Goal: Use online tool/utility: Utilize a website feature to perform a specific function

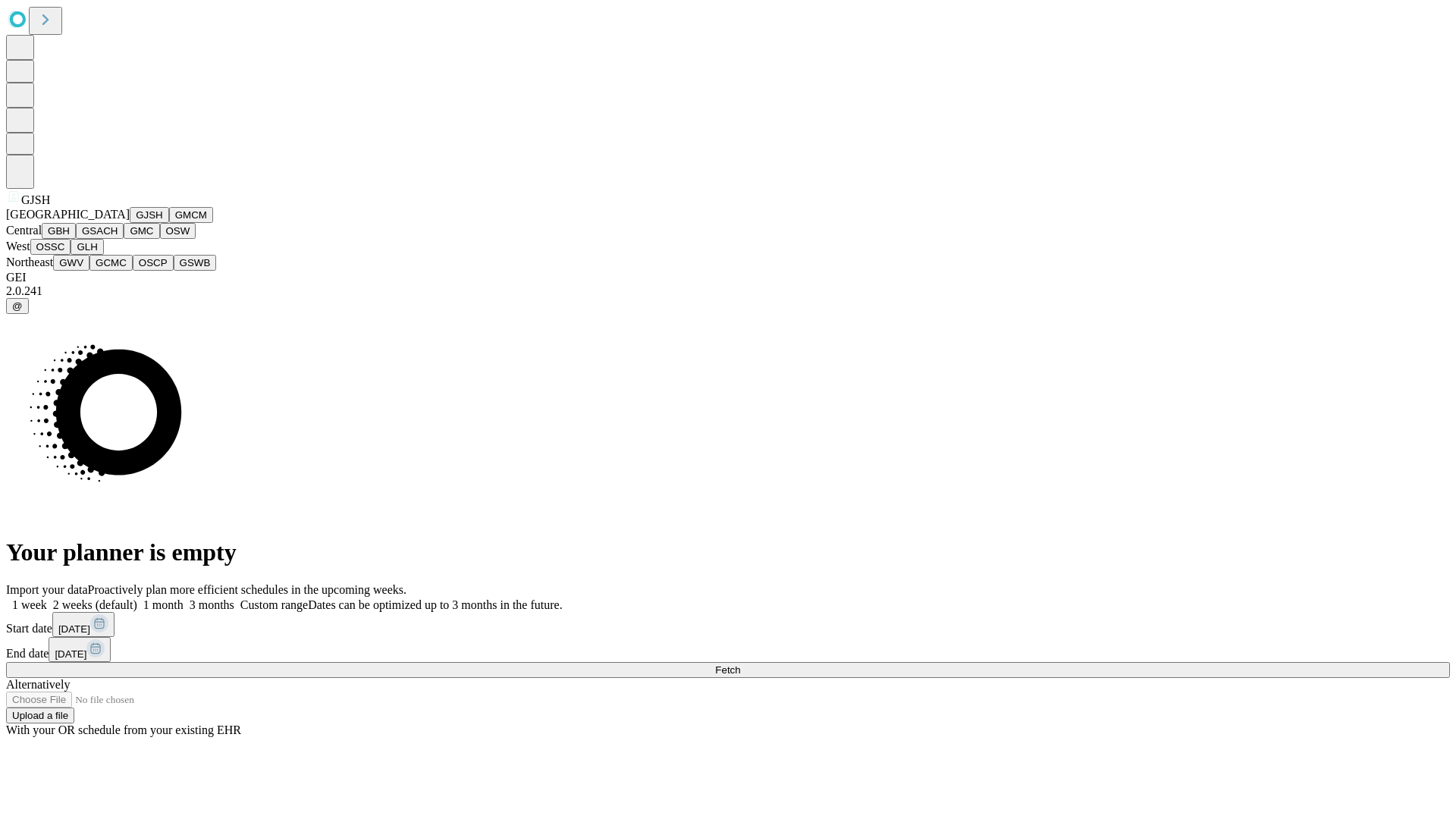
click at [129, 223] on button "GJSH" at bounding box center [149, 214] width 39 height 16
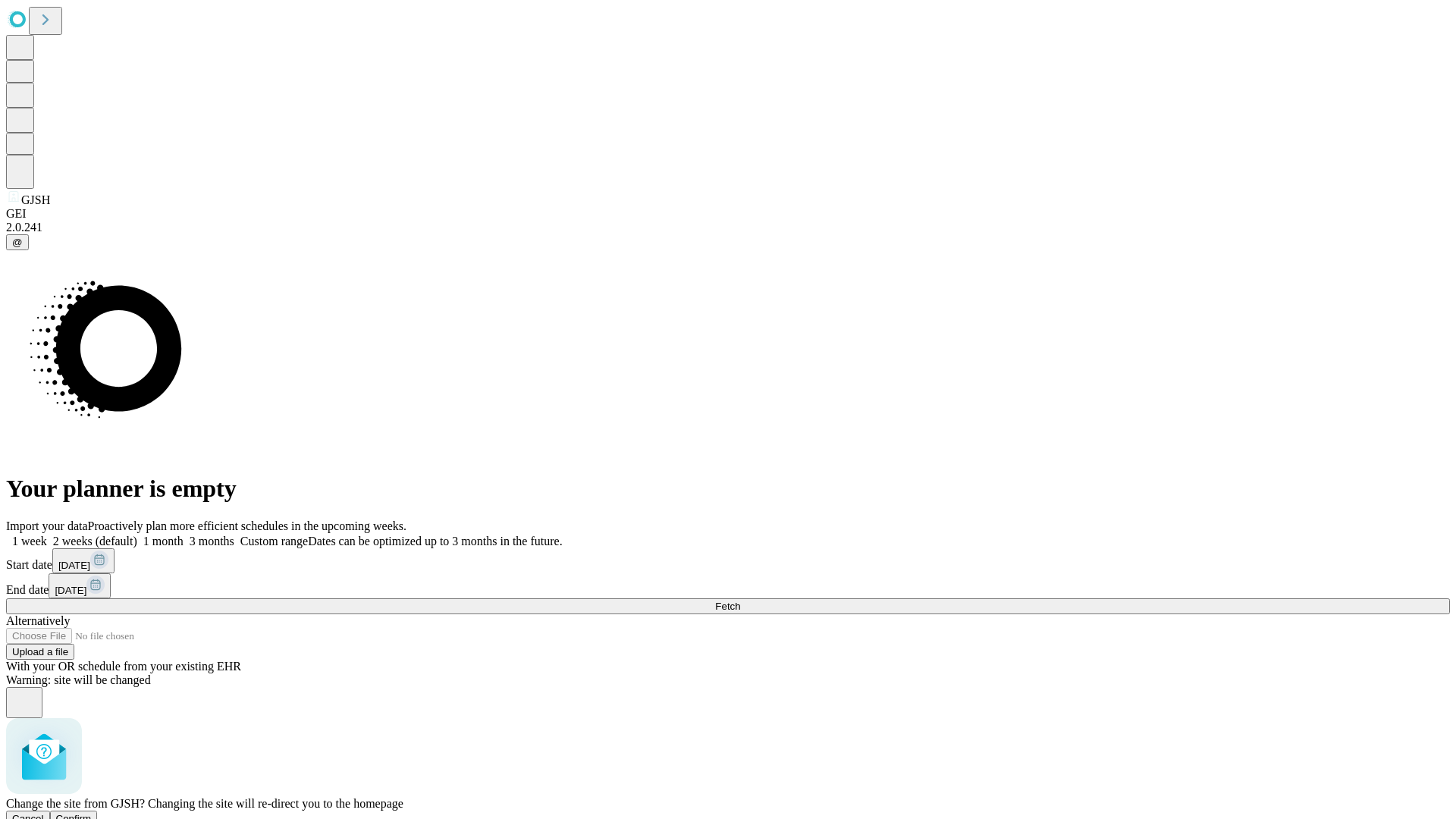
click at [92, 812] on span "Confirm" at bounding box center [74, 818] width 36 height 11
click at [47, 534] on label "1 week" at bounding box center [26, 541] width 41 height 13
click at [740, 601] on span "Fetch" at bounding box center [728, 606] width 25 height 11
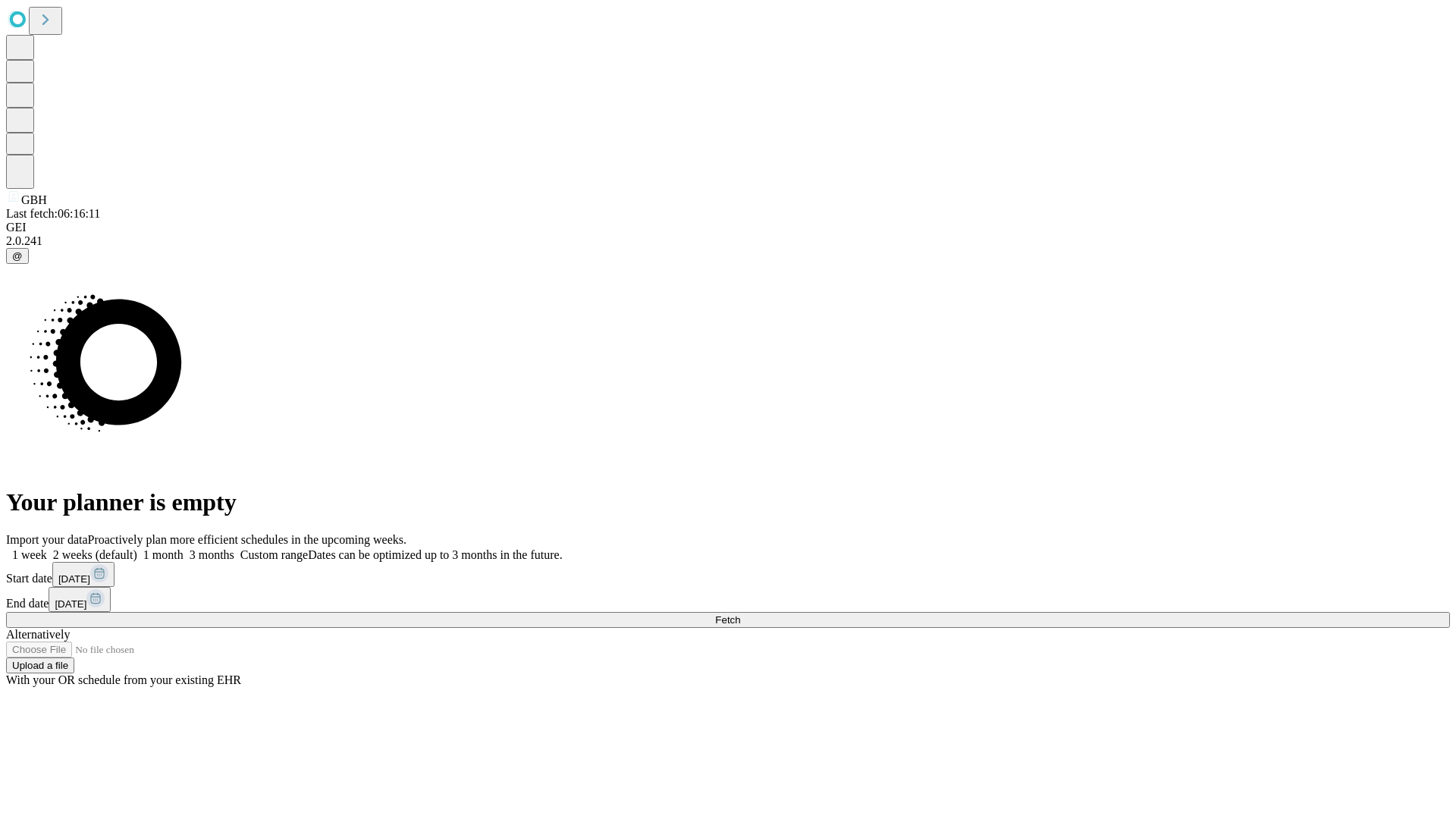
click at [47, 548] on label "1 week" at bounding box center [26, 555] width 41 height 13
click at [740, 614] on span "Fetch" at bounding box center [728, 620] width 25 height 11
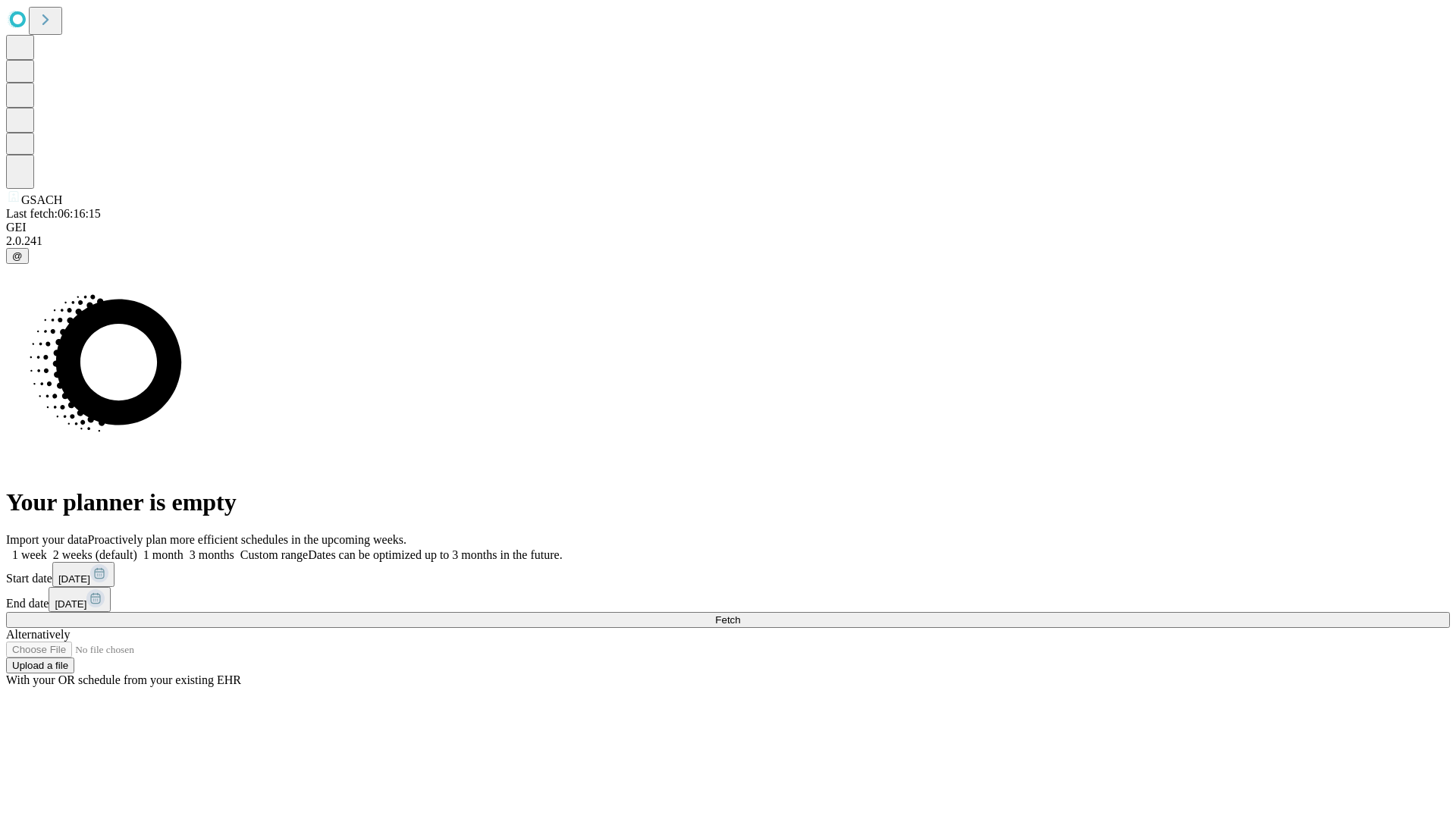
click at [47, 548] on label "1 week" at bounding box center [26, 555] width 41 height 13
click at [740, 614] on span "Fetch" at bounding box center [728, 620] width 25 height 11
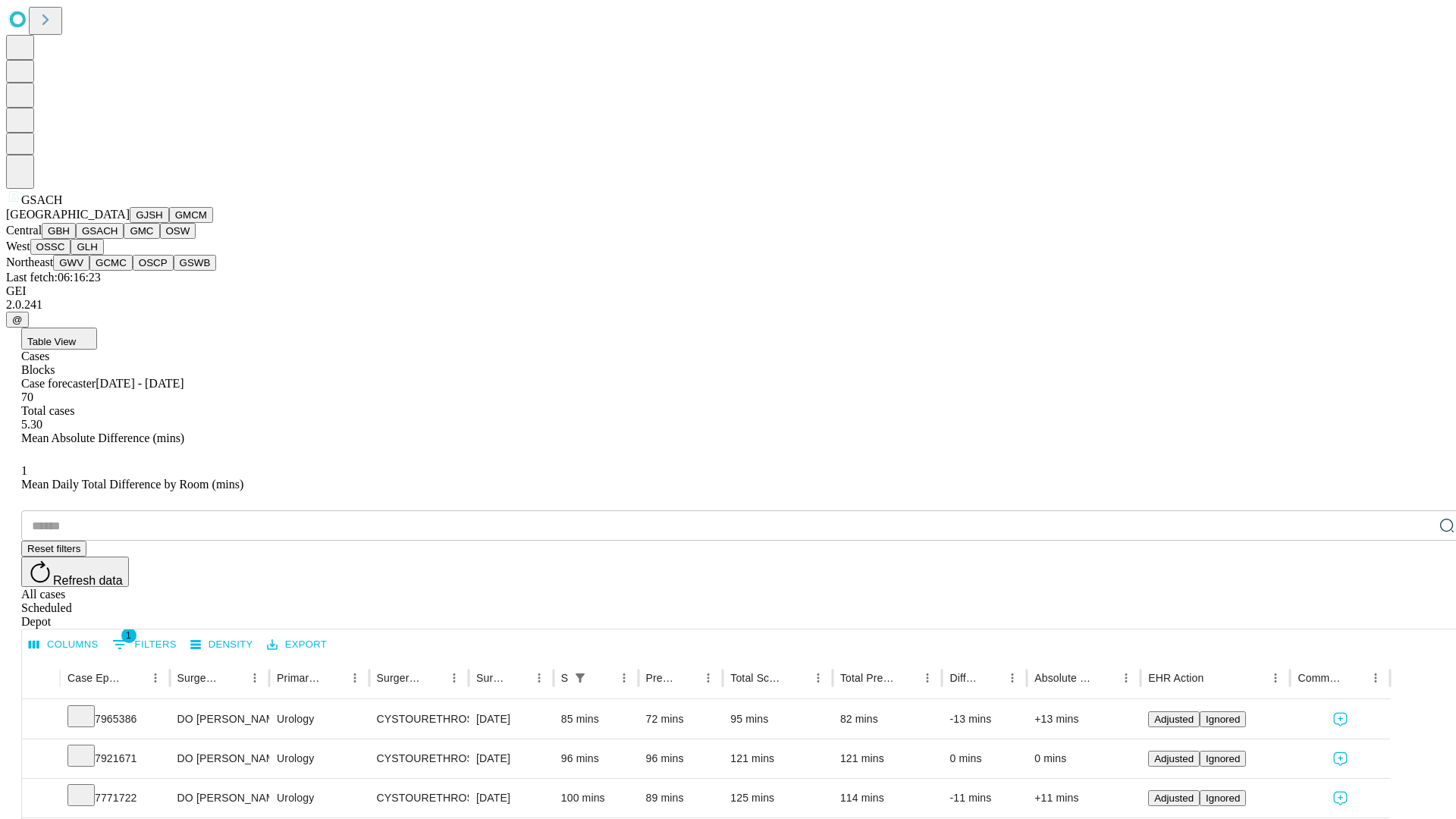
click at [124, 239] on button "GMC" at bounding box center [142, 230] width 36 height 16
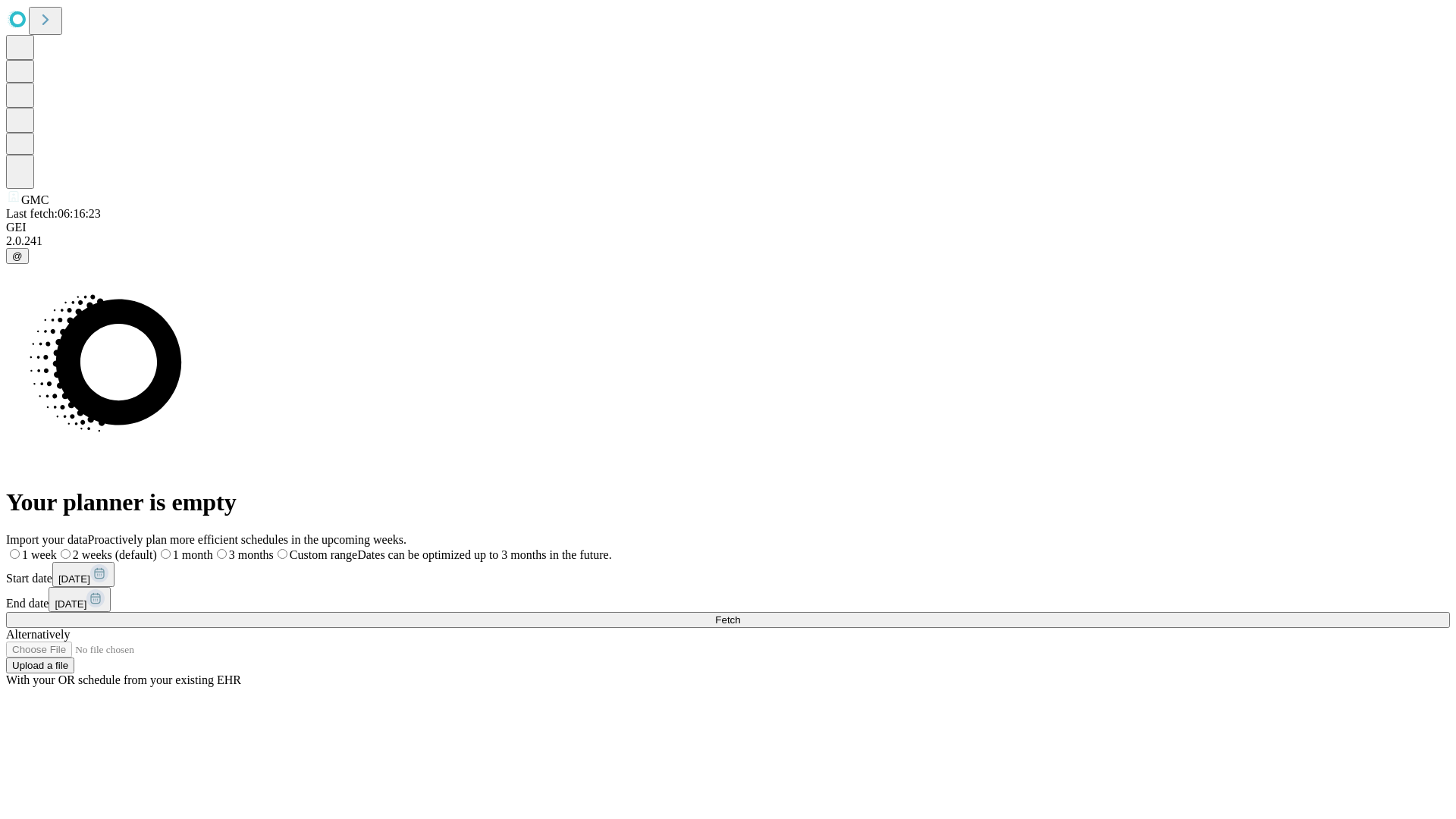
click at [56, 548] on label "1 week" at bounding box center [31, 555] width 51 height 13
click at [740, 614] on span "Fetch" at bounding box center [728, 620] width 25 height 11
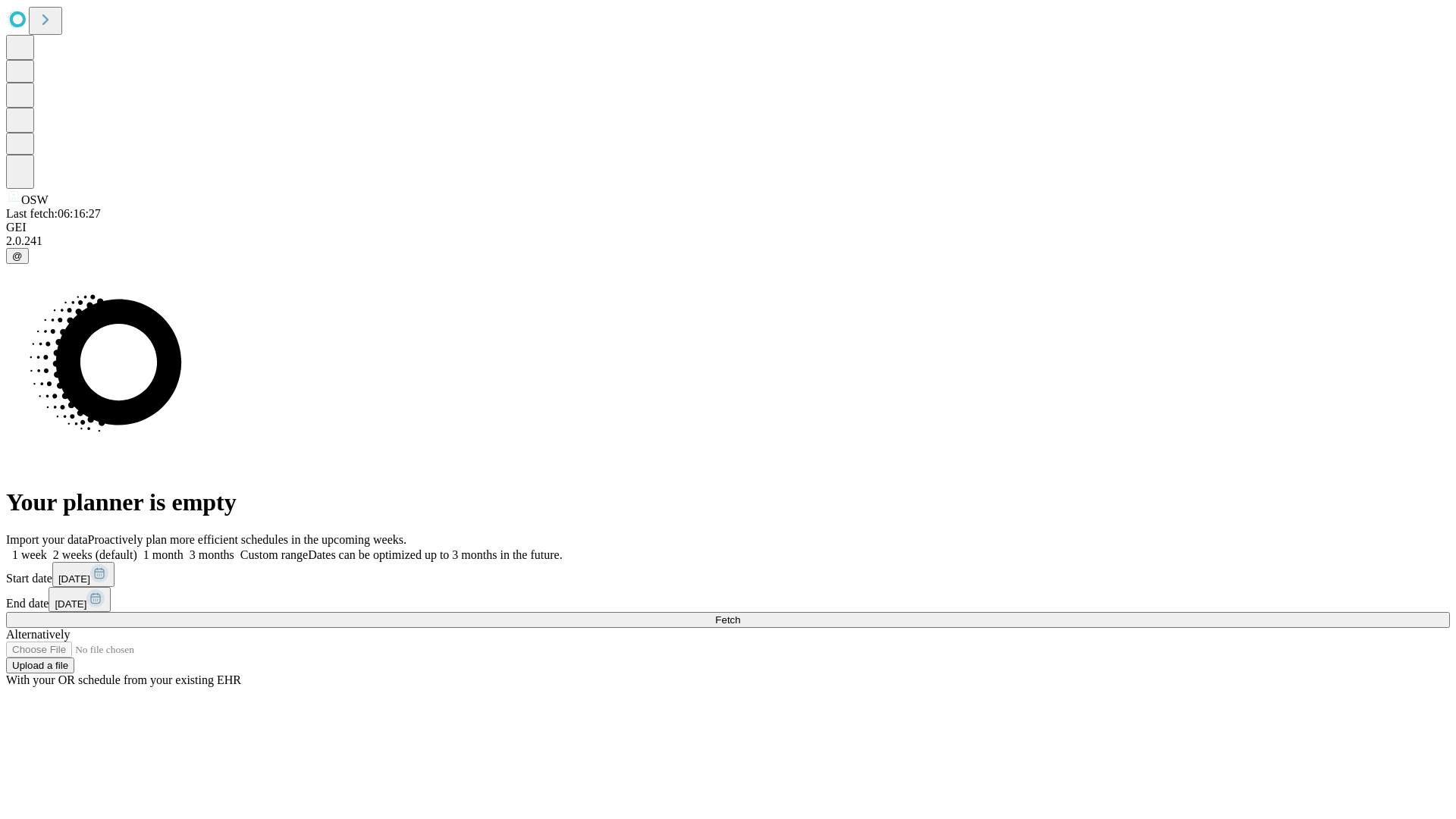
click at [47, 548] on label "1 week" at bounding box center [26, 555] width 41 height 13
click at [740, 614] on span "Fetch" at bounding box center [728, 620] width 25 height 11
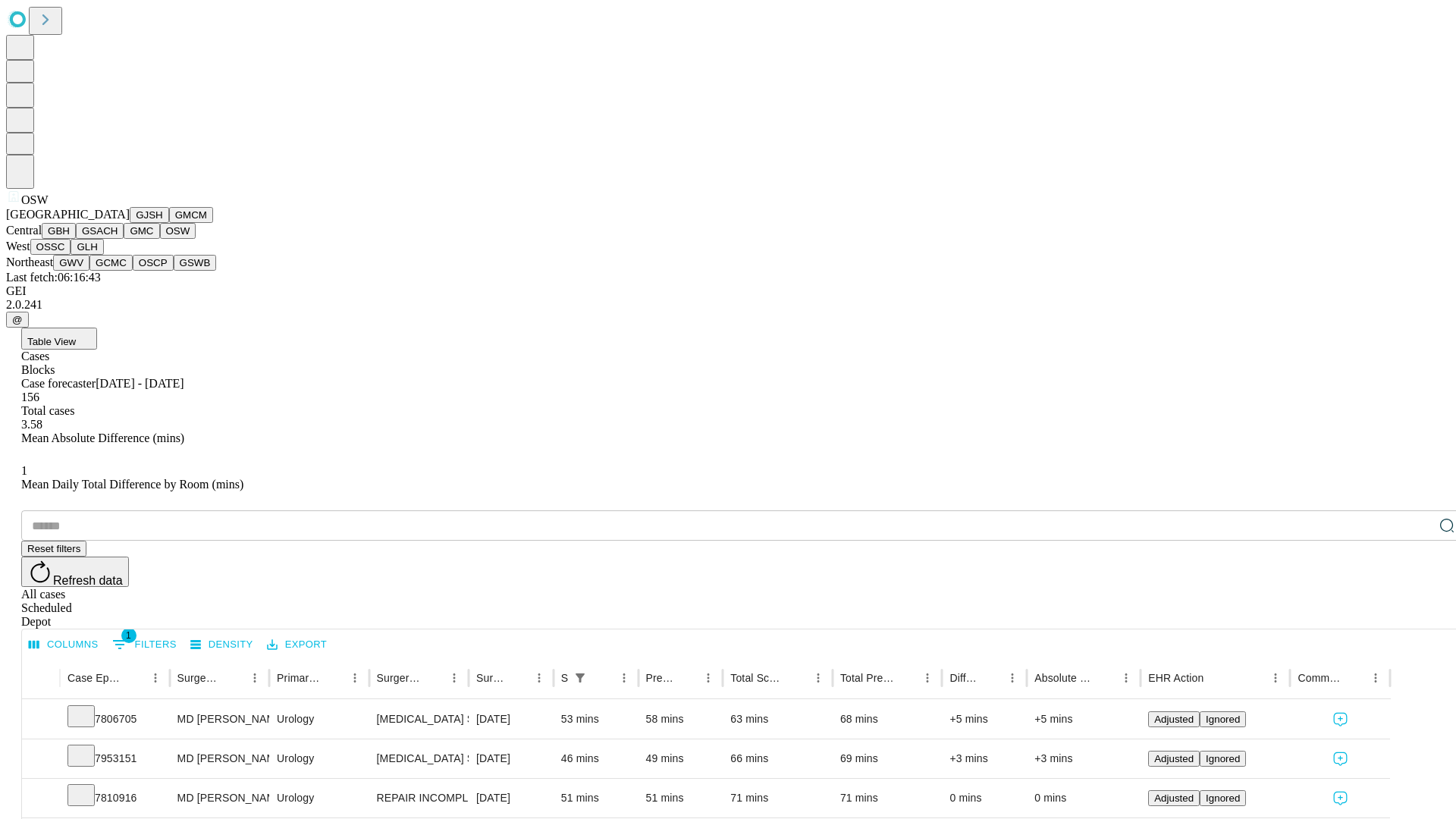
click at [71, 254] on button "OSSC" at bounding box center [51, 246] width 41 height 16
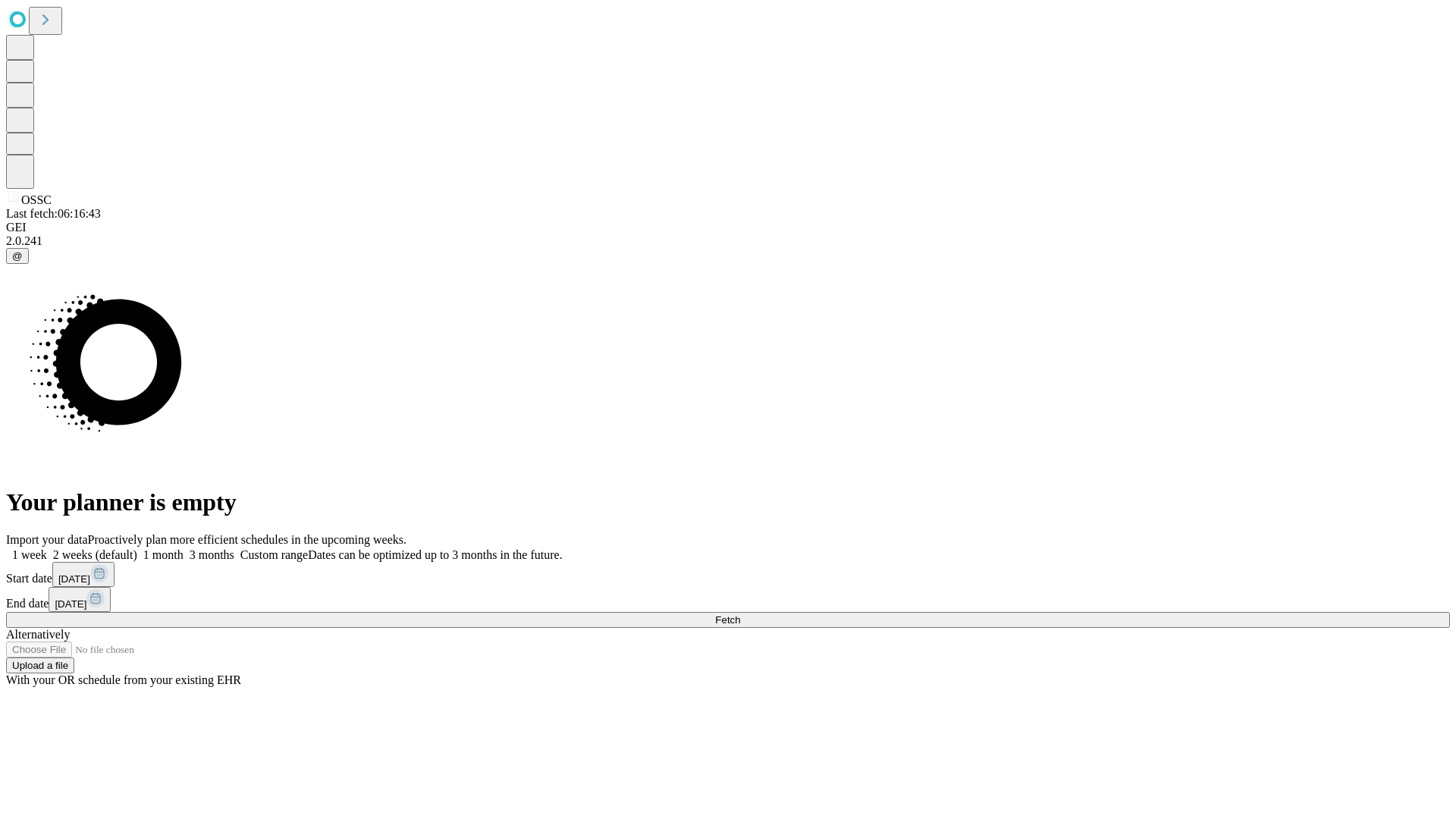
click at [47, 548] on label "1 week" at bounding box center [26, 555] width 41 height 13
click at [740, 614] on span "Fetch" at bounding box center [728, 620] width 25 height 11
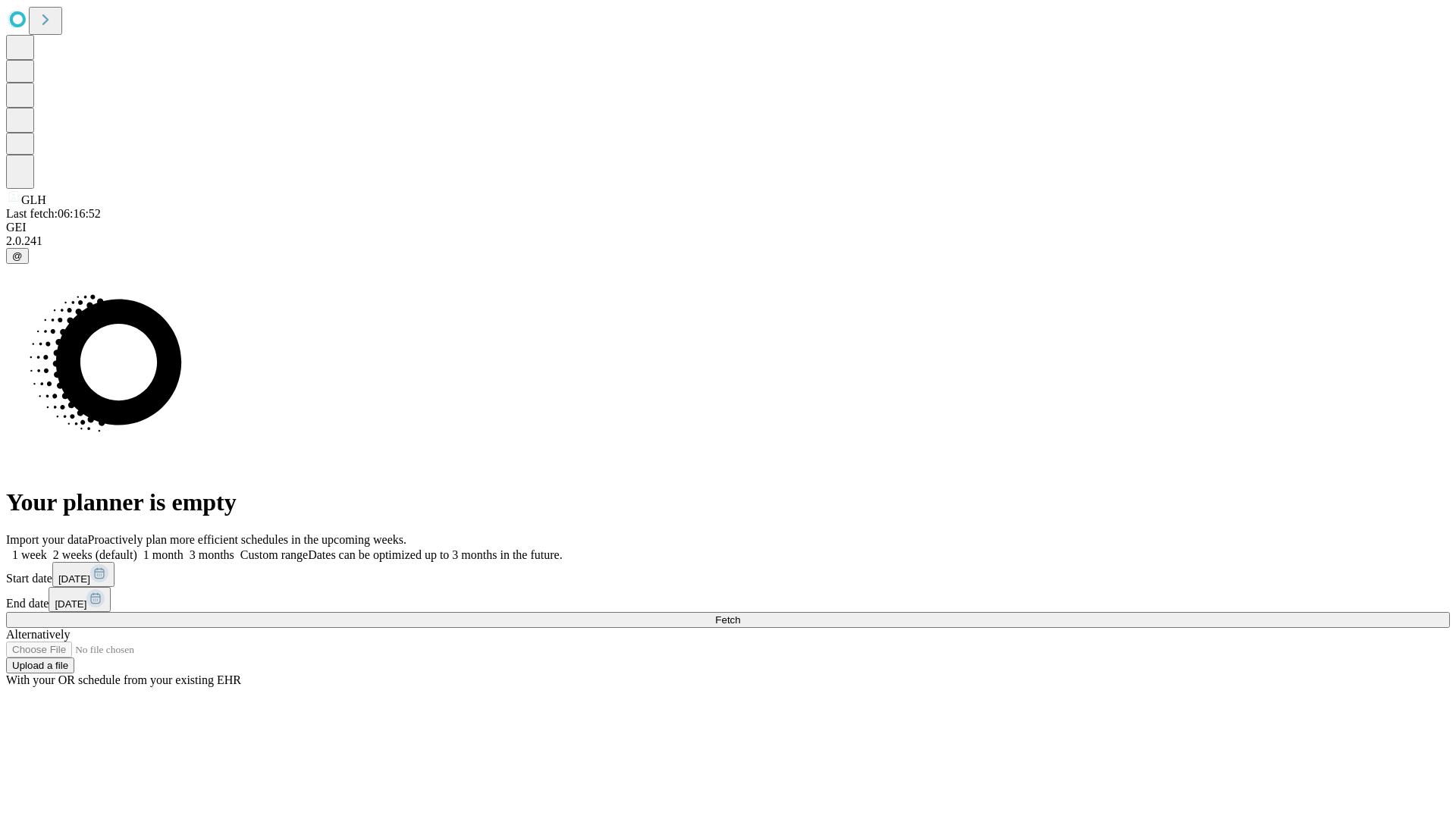
click at [47, 548] on label "1 week" at bounding box center [26, 555] width 41 height 13
click at [740, 614] on span "Fetch" at bounding box center [728, 620] width 25 height 11
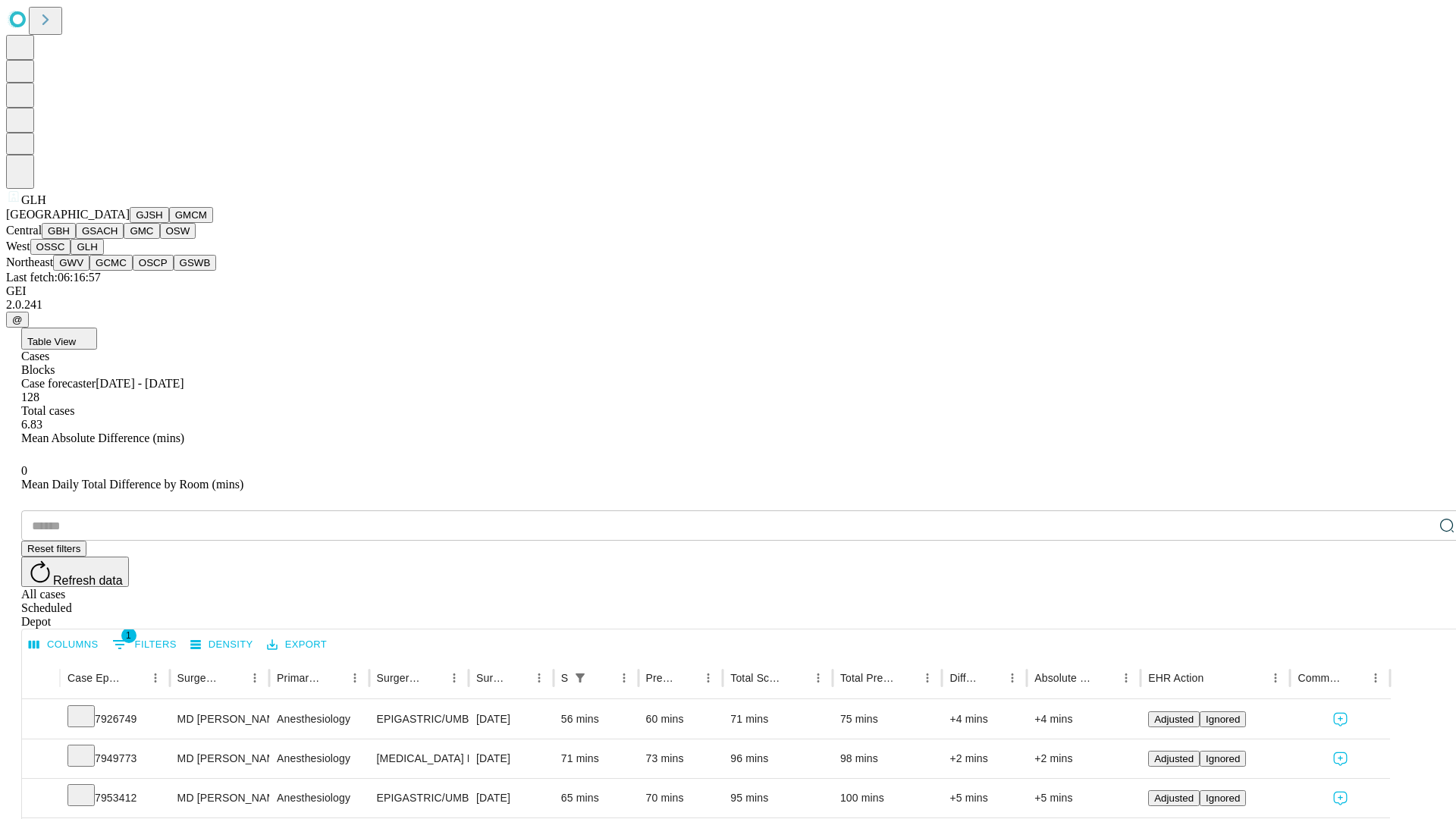
click at [89, 271] on button "GWV" at bounding box center [71, 262] width 36 height 16
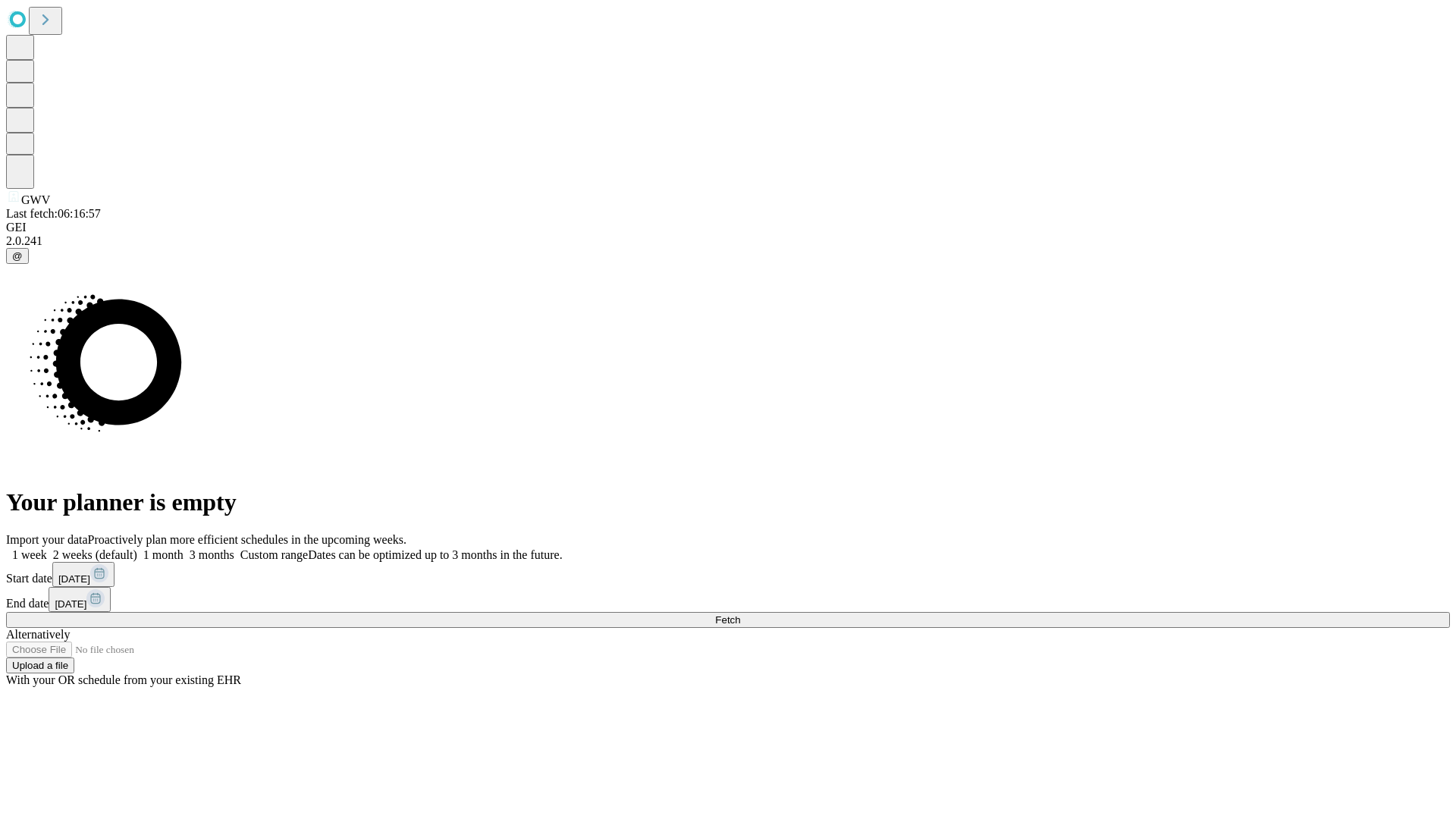
click at [47, 548] on label "1 week" at bounding box center [26, 555] width 41 height 13
click at [740, 614] on span "Fetch" at bounding box center [728, 620] width 25 height 11
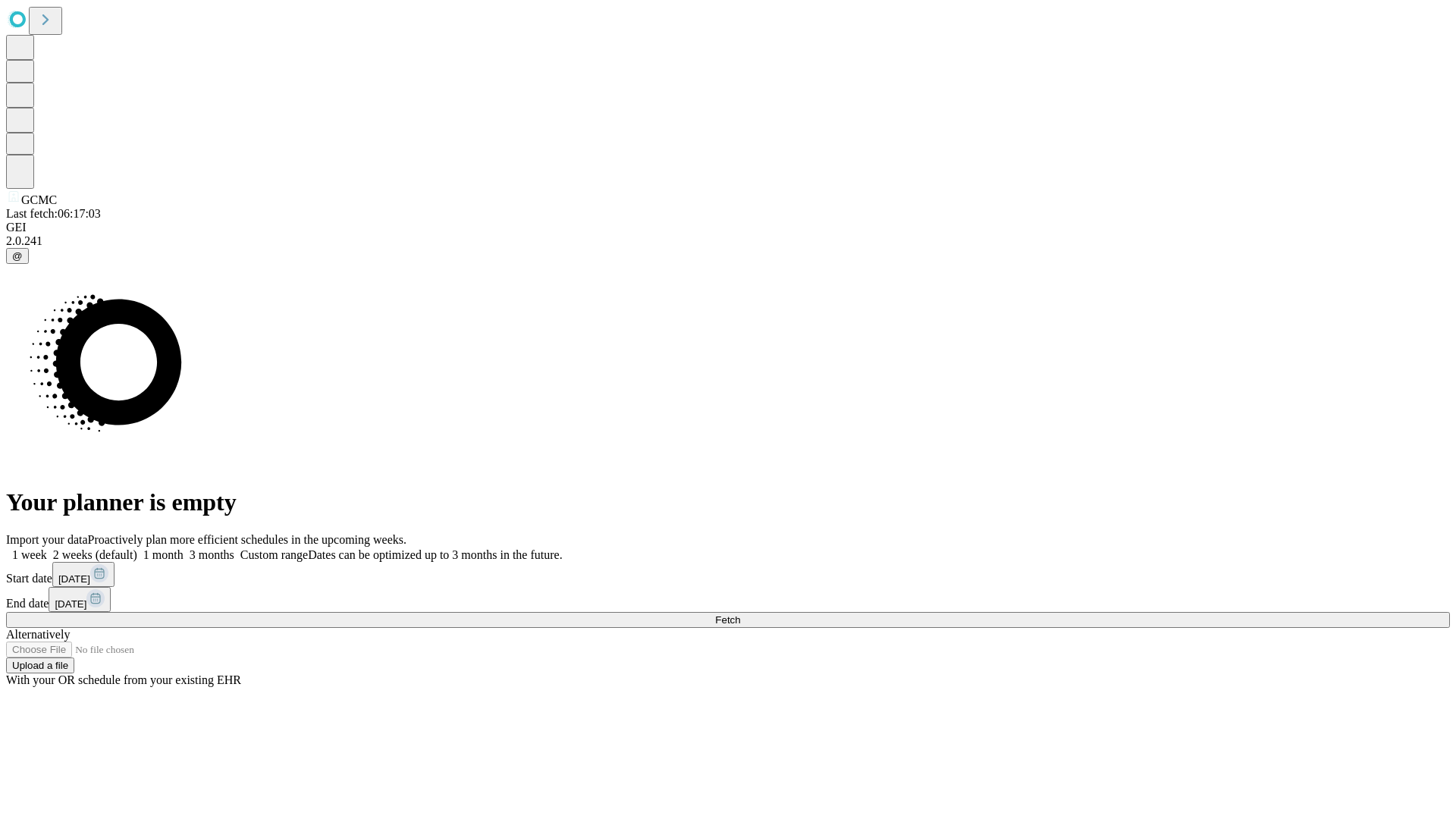
click at [47, 548] on label "1 week" at bounding box center [26, 555] width 41 height 13
click at [740, 614] on span "Fetch" at bounding box center [728, 620] width 25 height 11
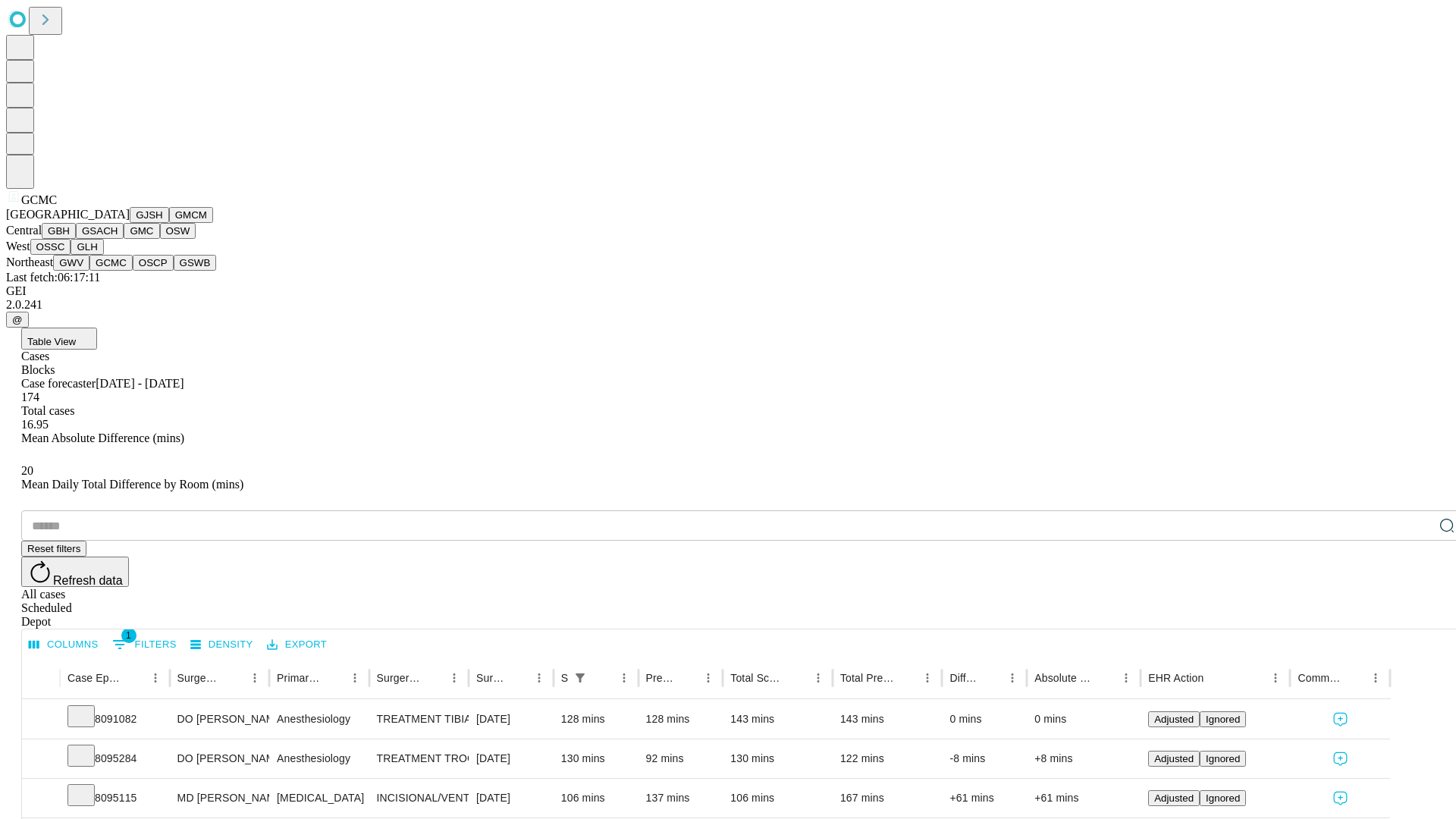
click at [133, 271] on button "OSCP" at bounding box center [153, 262] width 41 height 16
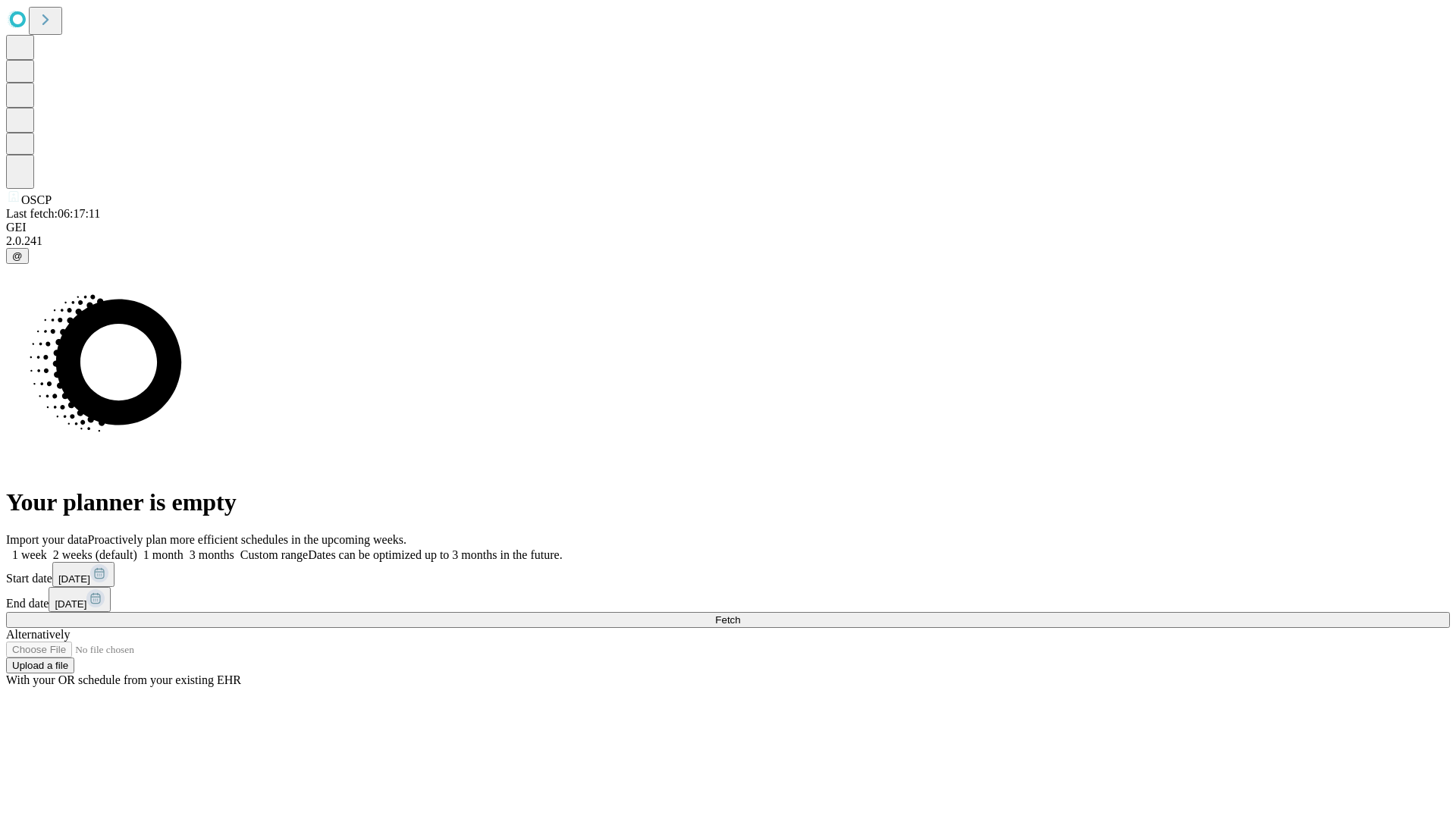
click at [47, 548] on label "1 week" at bounding box center [26, 555] width 41 height 13
click at [740, 614] on span "Fetch" at bounding box center [728, 620] width 25 height 11
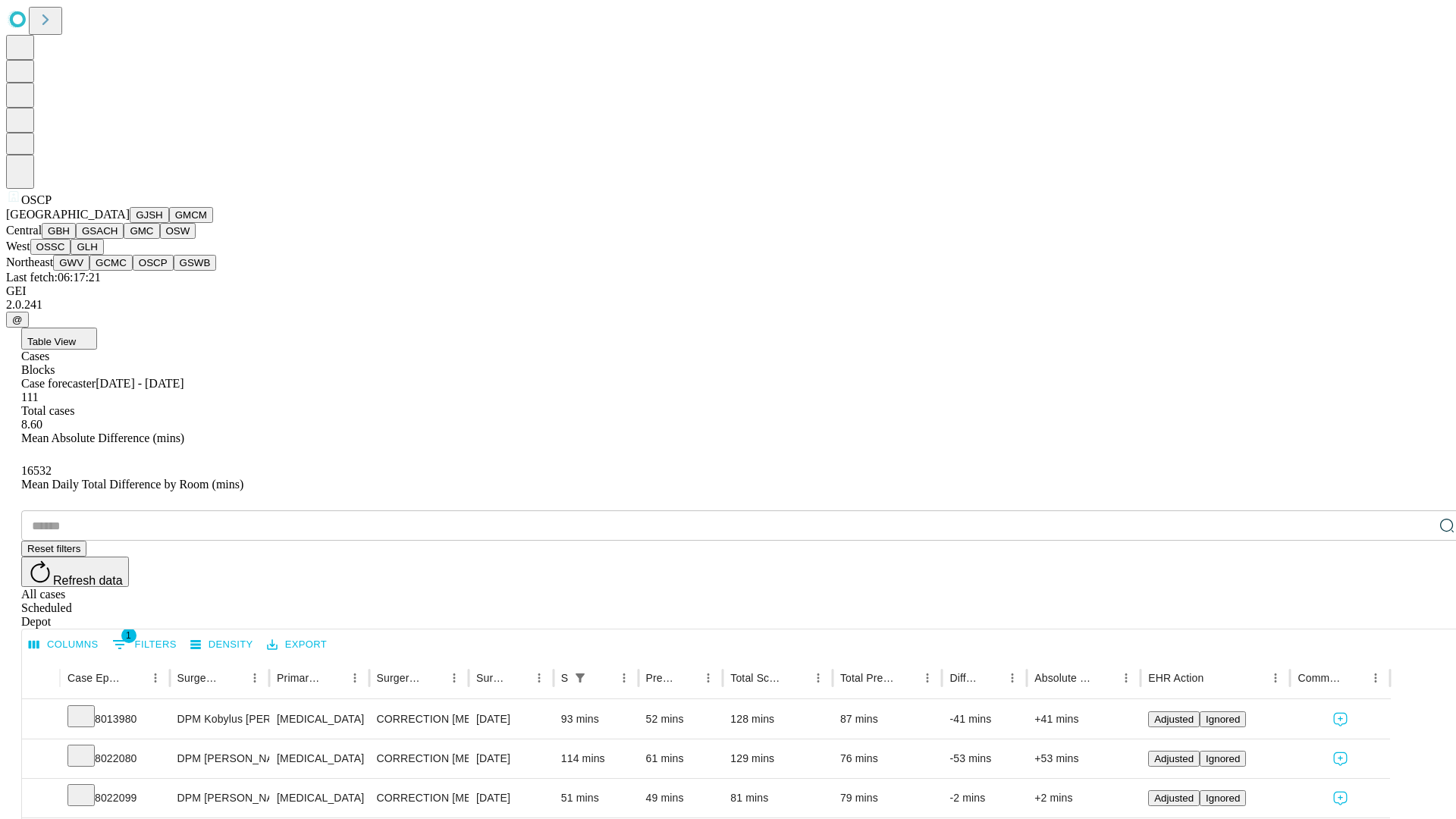
click at [174, 271] on button "GSWB" at bounding box center [195, 262] width 43 height 16
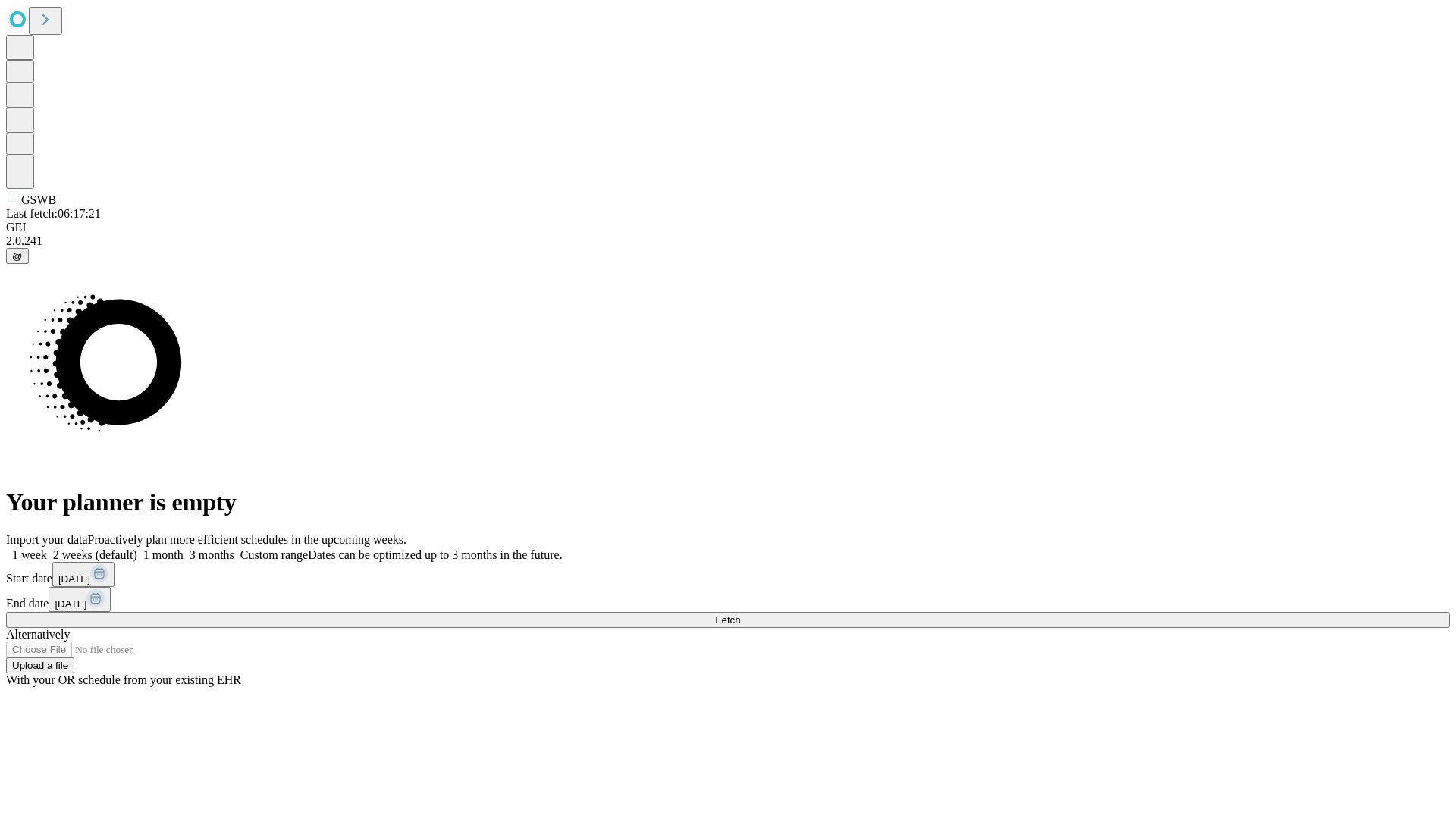
click at [47, 548] on label "1 week" at bounding box center [26, 555] width 41 height 13
click at [740, 614] on span "Fetch" at bounding box center [728, 620] width 25 height 11
